Goal: Task Accomplishment & Management: Complete application form

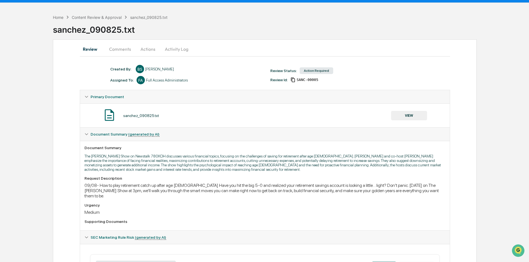
scroll to position [28, 0]
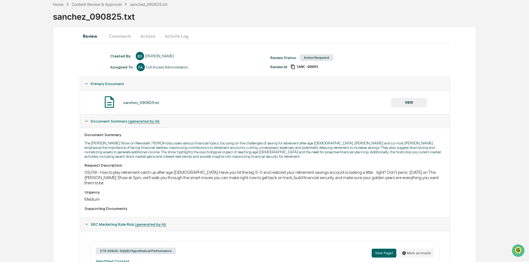
click at [413, 102] on button "VIEW" at bounding box center [409, 102] width 36 height 9
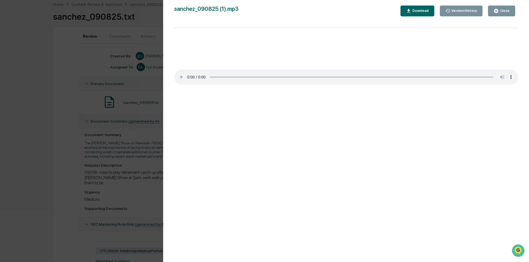
click at [141, 148] on div "Version History [DATE] 05:32 PM [PERSON_NAME] [DATE] 05:30 PM [PERSON_NAME] [DA…" at bounding box center [264, 131] width 529 height 262
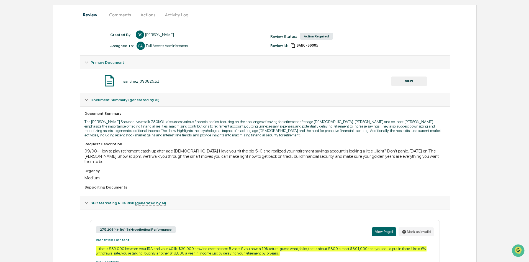
scroll to position [0, 0]
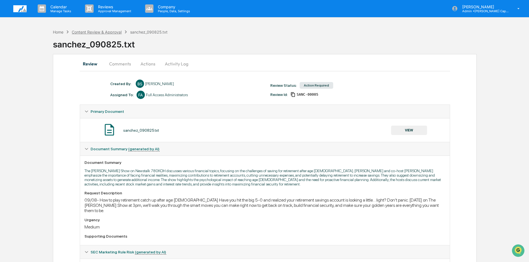
click at [102, 34] on div "Content Review & Approval" at bounding box center [97, 32] width 50 height 5
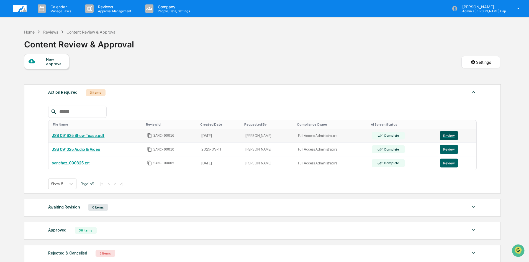
click at [447, 134] on button "Review" at bounding box center [449, 135] width 18 height 9
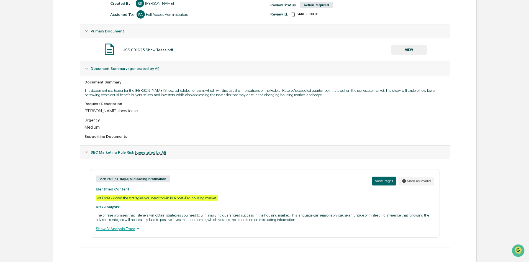
click at [412, 50] on button "VIEW" at bounding box center [409, 49] width 36 height 9
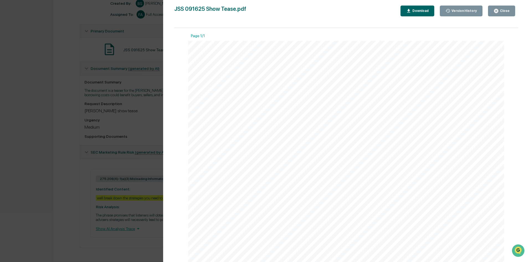
click at [147, 125] on div "Version History 09/16/2025, 08:06 PM Bailey Sanchez JSS 091625 Show Tease.pdf C…" at bounding box center [264, 131] width 529 height 262
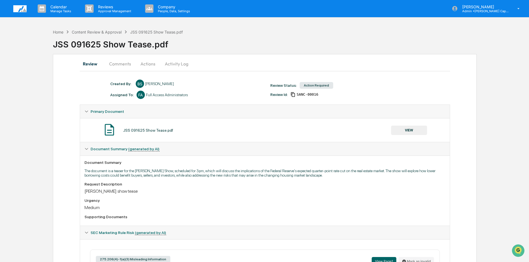
click at [150, 63] on button "Actions" at bounding box center [147, 63] width 25 height 13
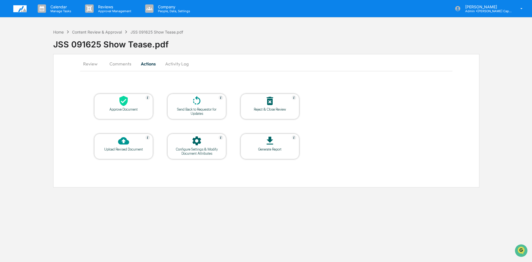
click at [199, 104] on icon at bounding box center [196, 100] width 11 height 11
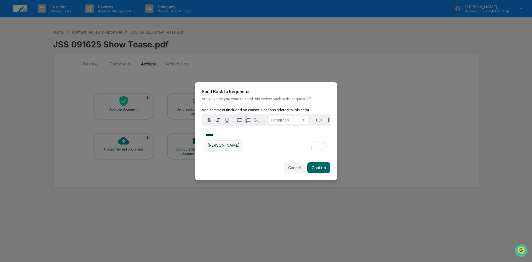
drag, startPoint x: 222, startPoint y: 140, endPoint x: 223, endPoint y: 143, distance: 3.2
click at [222, 140] on div "[PERSON_NAME]" at bounding box center [223, 145] width 39 height 10
click at [224, 144] on div "[PERSON_NAME]" at bounding box center [223, 145] width 36 height 7
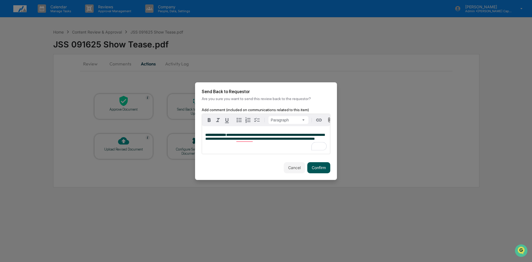
click at [322, 168] on button "Confirm" at bounding box center [318, 167] width 23 height 11
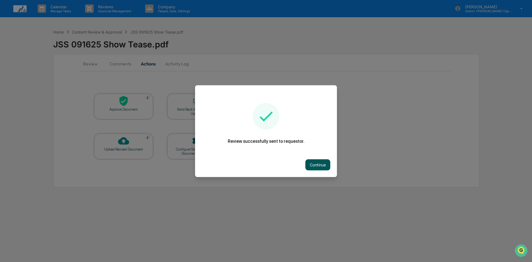
click at [325, 164] on button "Continue" at bounding box center [317, 164] width 25 height 11
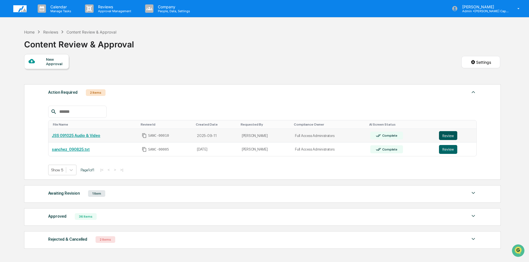
click at [447, 135] on button "Review" at bounding box center [448, 135] width 18 height 9
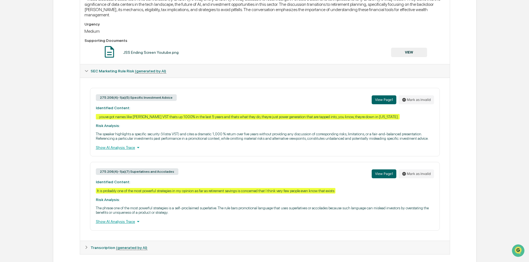
scroll to position [202, 0]
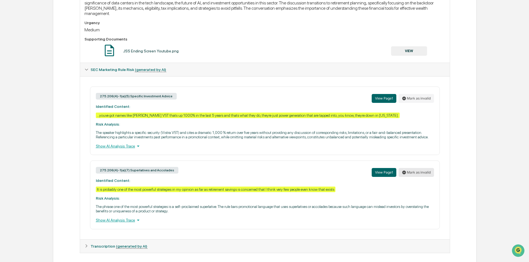
click at [406, 170] on icon at bounding box center [404, 172] width 4 height 4
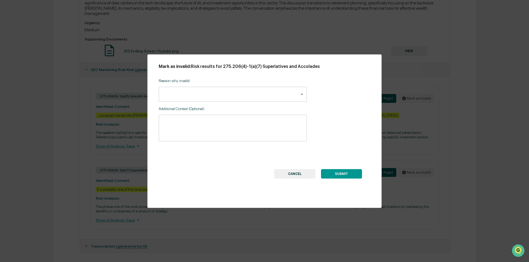
click at [187, 88] on body "Calendar Manage Tasks Reviews Approval Management Company People, Data, Setting…" at bounding box center [264, 32] width 529 height 469
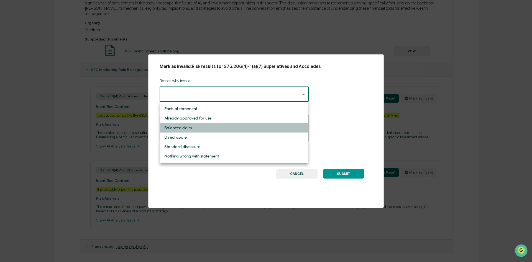
click at [198, 127] on li "Balanced claim" at bounding box center [234, 127] width 148 height 9
type input "**********"
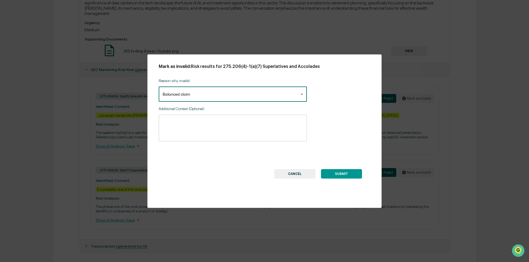
click at [191, 120] on textarea at bounding box center [233, 127] width 140 height 17
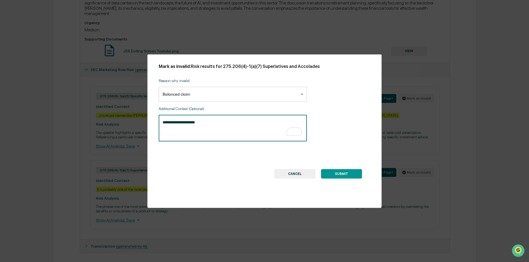
type textarea "**********"
click at [346, 177] on button "SUBMIT" at bounding box center [341, 173] width 41 height 9
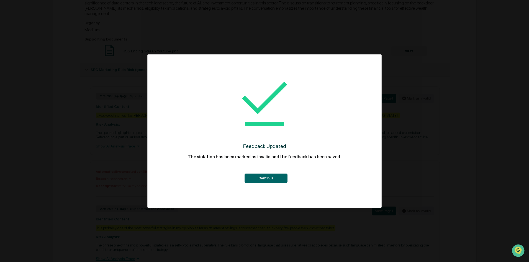
click at [268, 174] on button "Continue" at bounding box center [266, 177] width 43 height 9
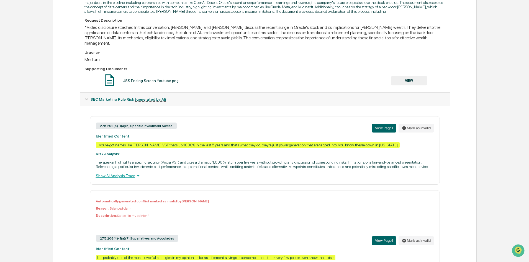
scroll to position [158, 0]
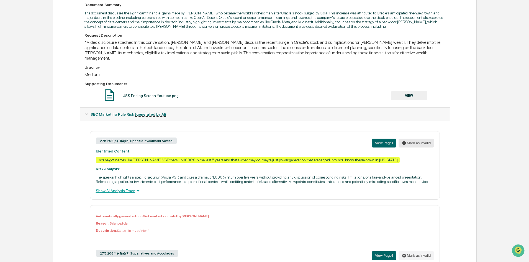
click at [418, 140] on button "Mark as invalid" at bounding box center [416, 143] width 35 height 9
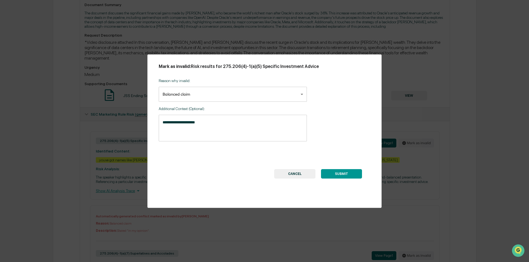
click at [198, 96] on body "Calendar Manage Tasks Reviews Approval Management Company People, Data, Setting…" at bounding box center [264, 96] width 529 height 508
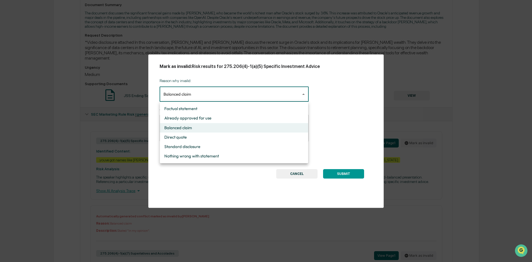
click at [200, 108] on li "Factual statement" at bounding box center [234, 108] width 148 height 9
type input "**********"
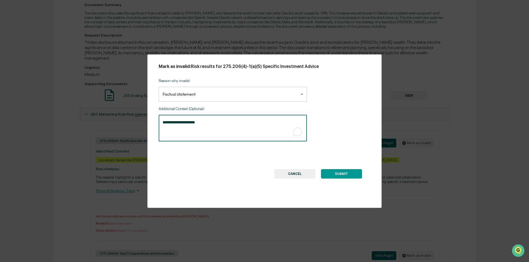
drag, startPoint x: 159, startPoint y: 117, endPoint x: 143, endPoint y: 117, distance: 16.1
click at [143, 117] on div "**********" at bounding box center [264, 131] width 529 height 262
click at [347, 173] on button "SUBMIT" at bounding box center [341, 173] width 41 height 9
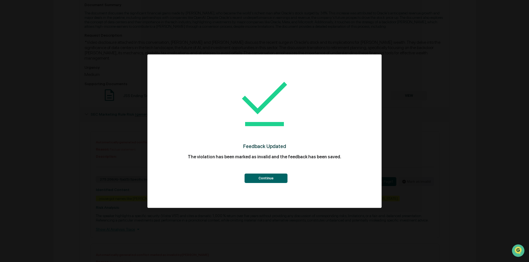
click at [270, 174] on button "Continue" at bounding box center [266, 177] width 43 height 9
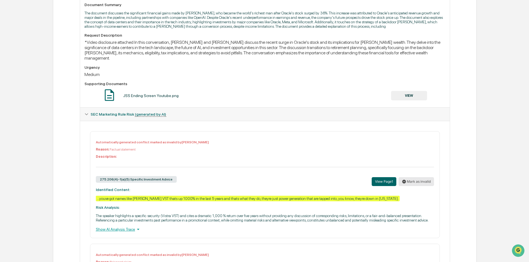
click at [426, 177] on button "Mark as invalid" at bounding box center [416, 181] width 35 height 9
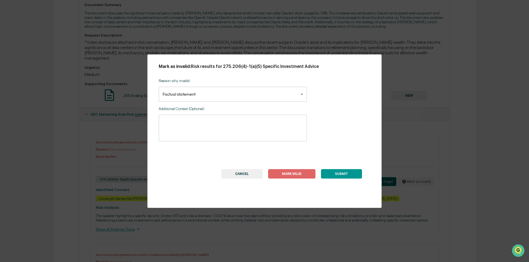
click at [419, 148] on div "**********" at bounding box center [264, 131] width 529 height 262
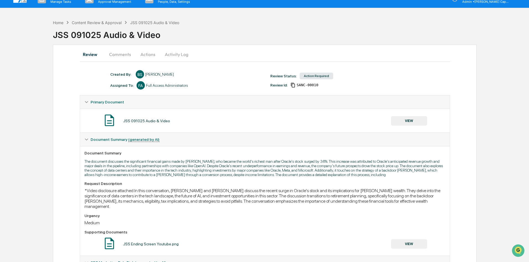
scroll to position [0, 0]
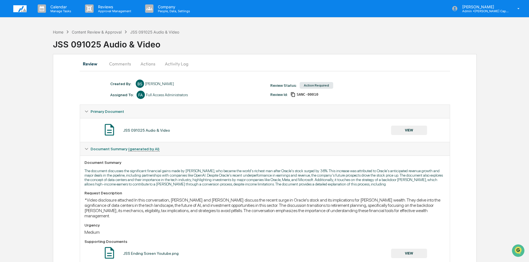
click at [149, 65] on button "Actions" at bounding box center [147, 63] width 25 height 13
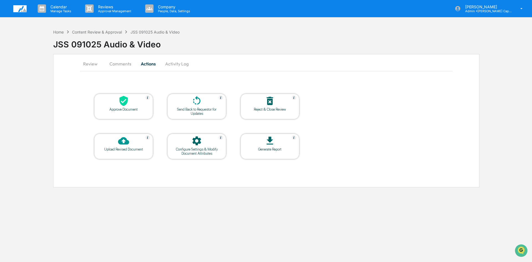
click at [138, 104] on div at bounding box center [123, 101] width 55 height 12
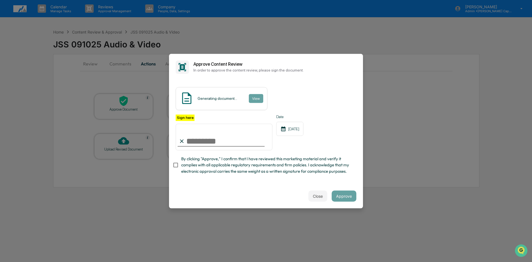
click at [211, 141] on input "Sign here" at bounding box center [224, 137] width 97 height 27
type input "**********"
click at [345, 199] on button "Approve" at bounding box center [344, 195] width 25 height 11
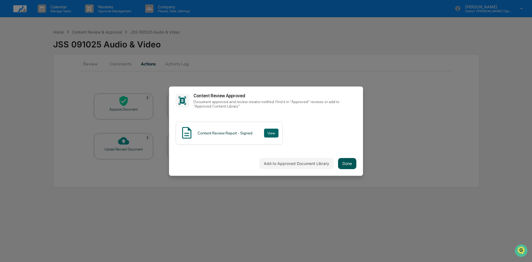
click at [352, 164] on button "Done" at bounding box center [347, 163] width 18 height 11
